Goal: Task Accomplishment & Management: Manage account settings

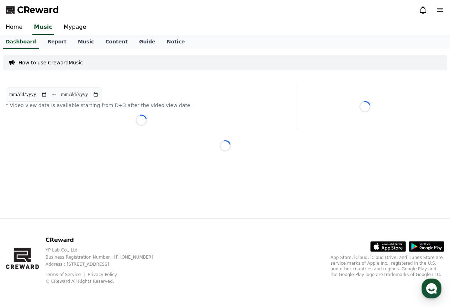
click at [228, 191] on div "**********" at bounding box center [225, 133] width 450 height 169
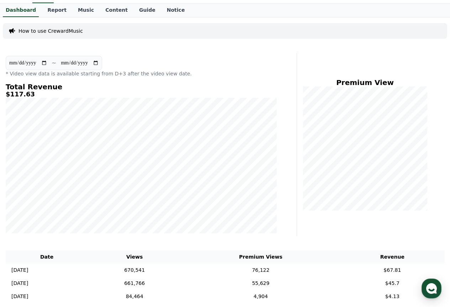
scroll to position [15, 0]
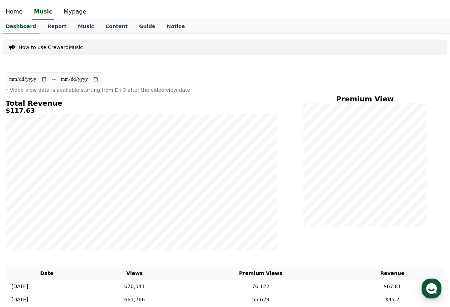
click at [69, 11] on link "Mypage" at bounding box center [75, 12] width 34 height 15
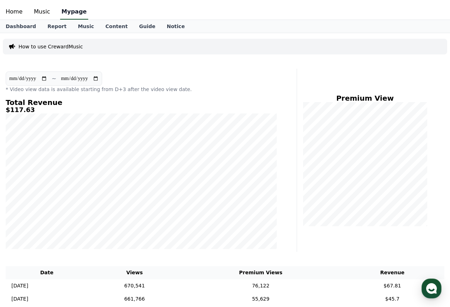
select select "**********"
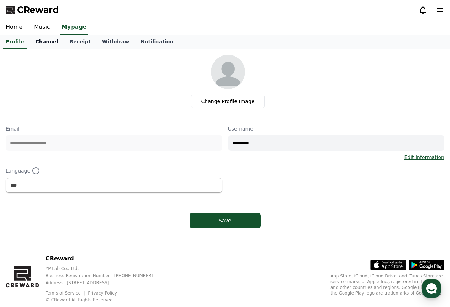
click at [45, 38] on link "Channel" at bounding box center [47, 42] width 34 height 14
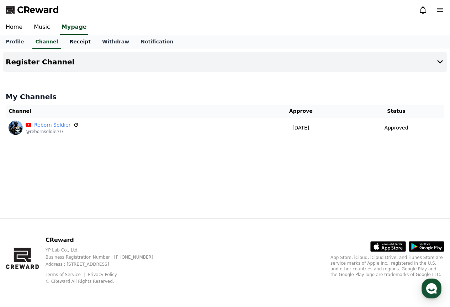
click at [71, 43] on link "Receipt" at bounding box center [80, 42] width 33 height 14
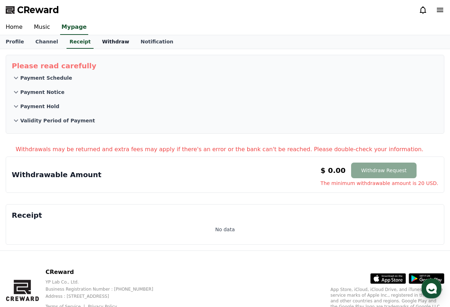
click at [114, 39] on link "Withdraw" at bounding box center [116, 42] width 38 height 14
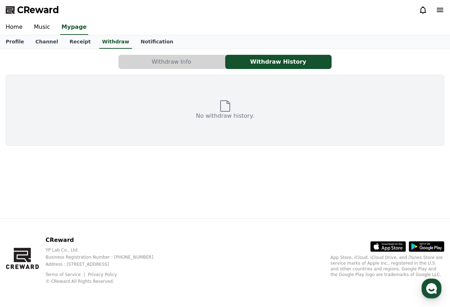
click at [196, 78] on div "No withdraw history." at bounding box center [225, 110] width 439 height 71
click at [186, 65] on button "Withdraw Info" at bounding box center [172, 62] width 106 height 14
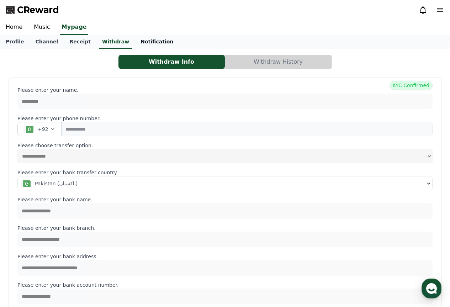
click at [143, 46] on link "Notification" at bounding box center [157, 42] width 44 height 14
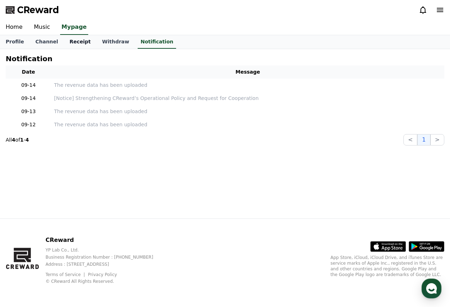
click at [67, 37] on link "Receipt" at bounding box center [80, 42] width 33 height 14
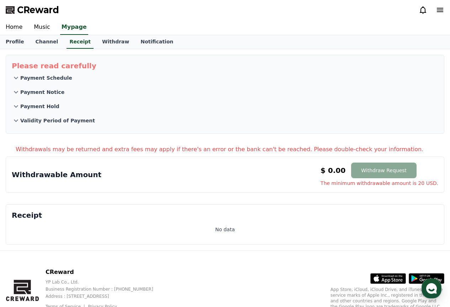
click at [16, 78] on icon at bounding box center [16, 78] width 9 height 9
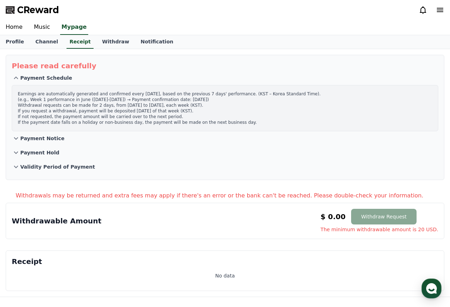
click at [15, 140] on icon at bounding box center [16, 138] width 9 height 9
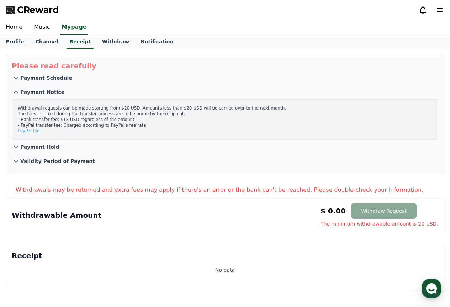
click at [19, 145] on icon at bounding box center [16, 147] width 9 height 9
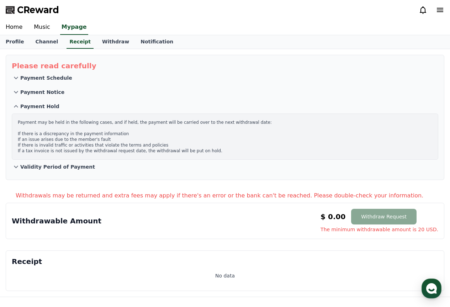
click at [17, 162] on button "Validity Period of Payment" at bounding box center [225, 167] width 427 height 14
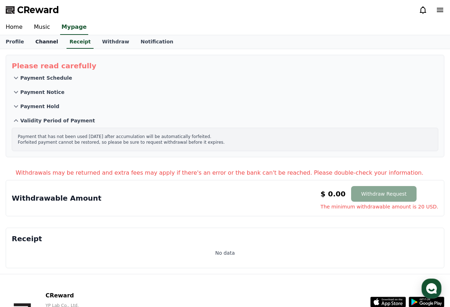
click at [38, 38] on link "Channel" at bounding box center [47, 42] width 34 height 14
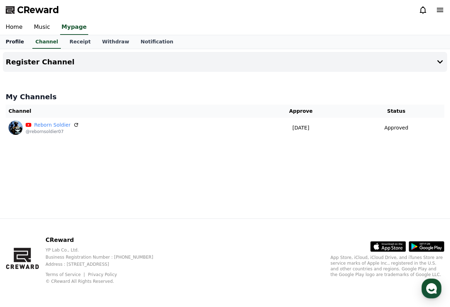
click at [19, 45] on link "Profile" at bounding box center [15, 42] width 30 height 14
select select "**********"
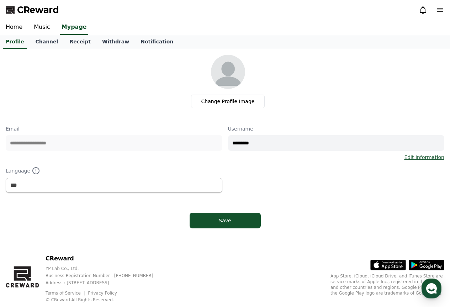
click at [56, 31] on div "Home Music Mypage" at bounding box center [225, 27] width 450 height 15
click at [47, 30] on link "Music" at bounding box center [42, 27] width 28 height 15
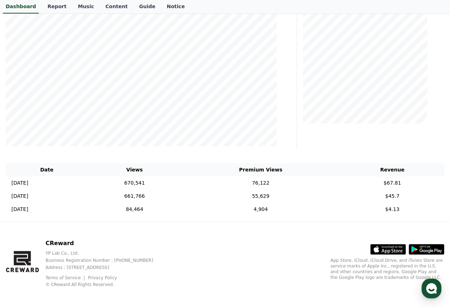
scroll to position [122, 0]
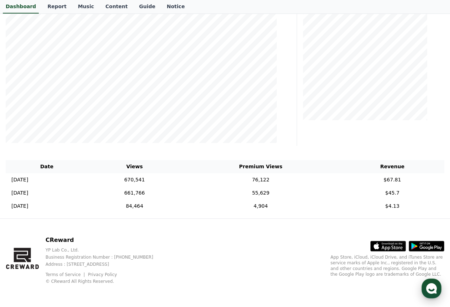
click at [438, 293] on div "button" at bounding box center [432, 289] width 20 height 20
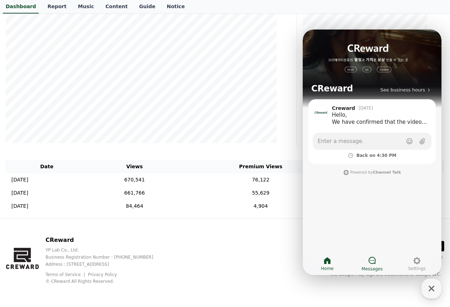
click at [369, 260] on icon at bounding box center [372, 260] width 7 height 7
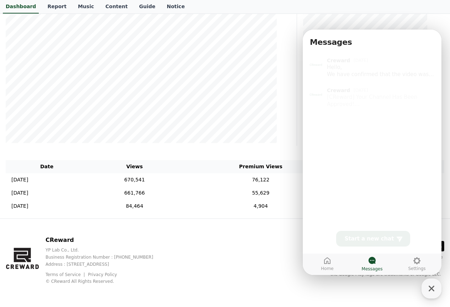
click at [167, 165] on th "Views" at bounding box center [134, 166] width 93 height 13
click at [312, 11] on div "Dashboard Report Music Content Guide Notice" at bounding box center [225, 7] width 450 height 14
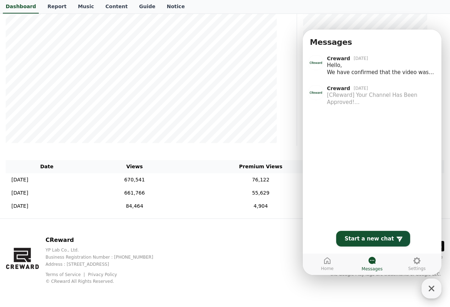
click at [434, 291] on icon "button" at bounding box center [432, 289] width 6 height 6
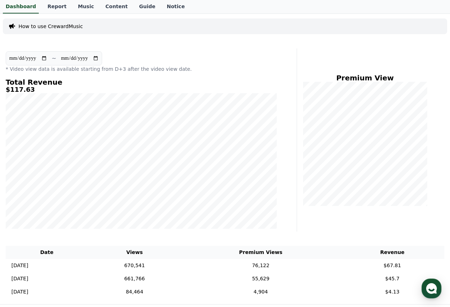
scroll to position [0, 0]
